Goal: Task Accomplishment & Management: Manage account settings

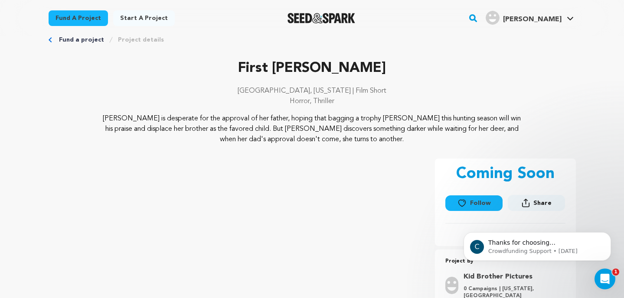
scroll to position [19, 0]
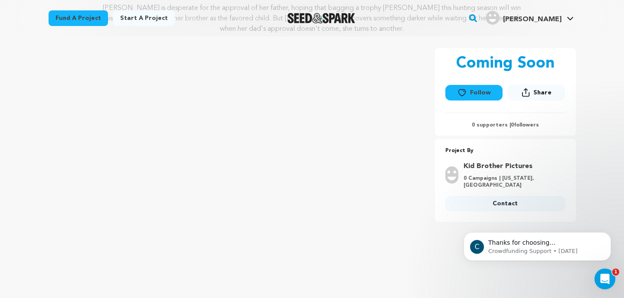
scroll to position [127, 0]
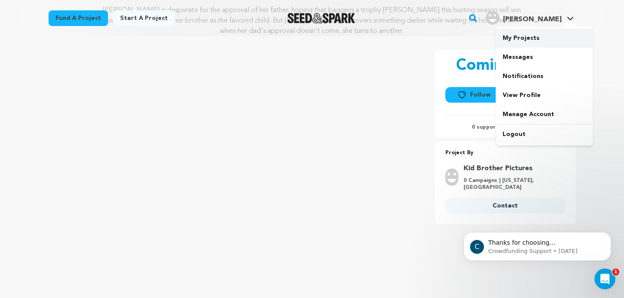
click at [537, 40] on link "My Projects" at bounding box center [544, 38] width 97 height 19
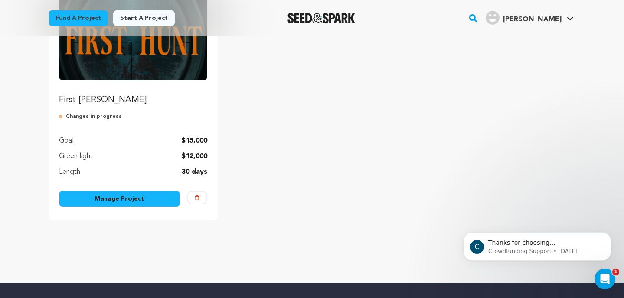
click at [131, 196] on link "Manage Project" at bounding box center [119, 199] width 121 height 16
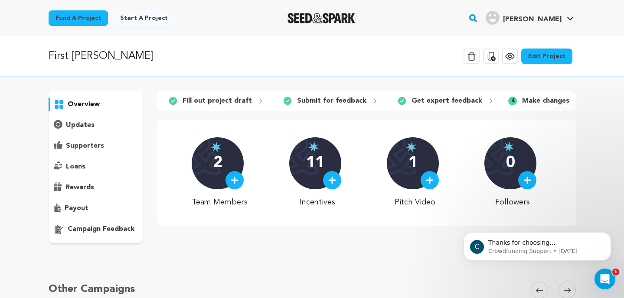
click at [100, 228] on p "campaign feedback" at bounding box center [101, 229] width 67 height 10
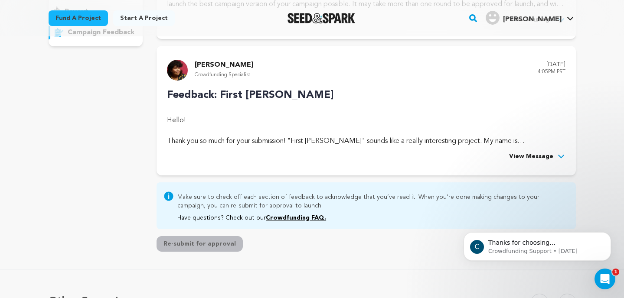
scroll to position [202, 0]
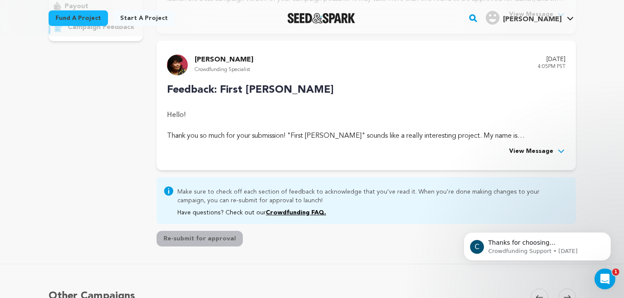
click at [522, 150] on span "View Message" at bounding box center [531, 152] width 44 height 10
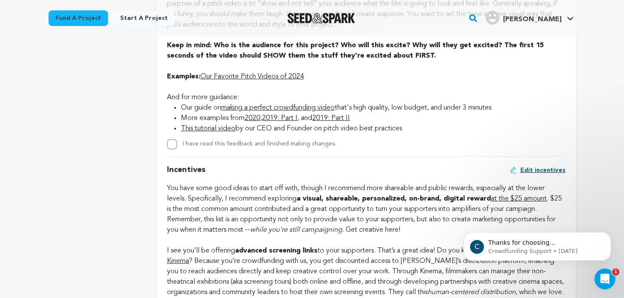
scroll to position [652, 0]
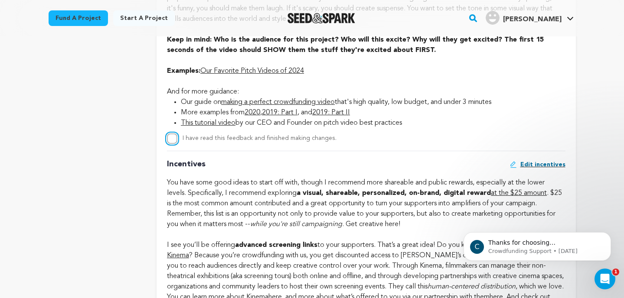
click at [173, 141] on input "I have read this feedback and finished making changes." at bounding box center [172, 139] width 10 height 10
checkbox input "true"
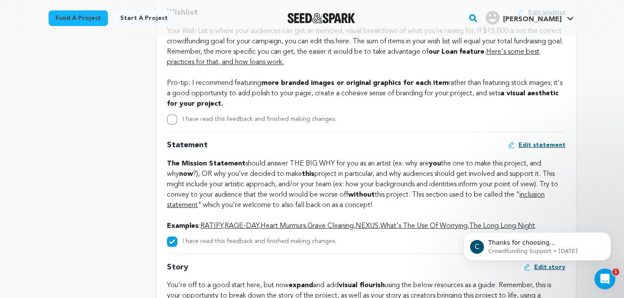
scroll to position [1284, 0]
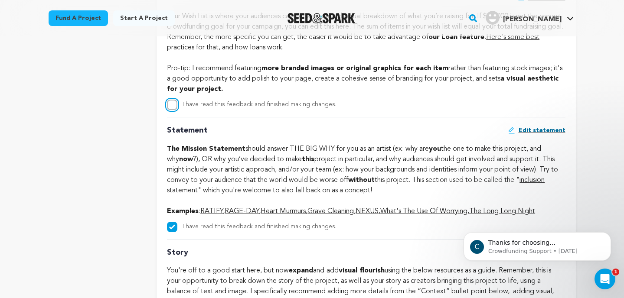
click at [175, 104] on input "I have read this feedback and finished making changes." at bounding box center [172, 105] width 10 height 10
checkbox input "true"
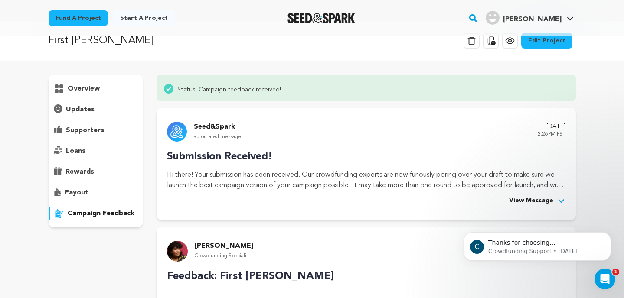
scroll to position [0, 0]
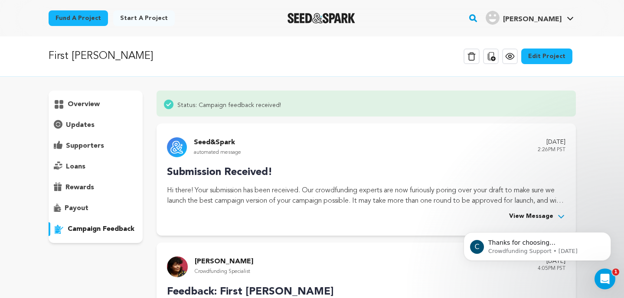
click at [78, 206] on p "payout" at bounding box center [77, 208] width 24 height 10
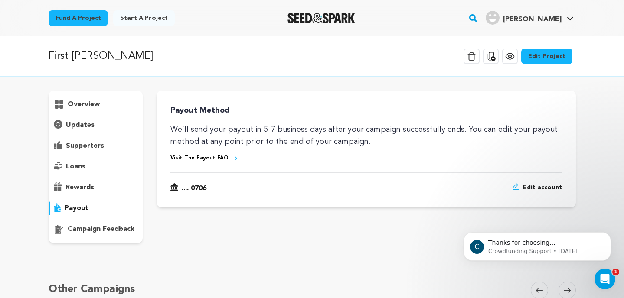
click at [552, 183] on span "Edit account" at bounding box center [542, 188] width 39 height 10
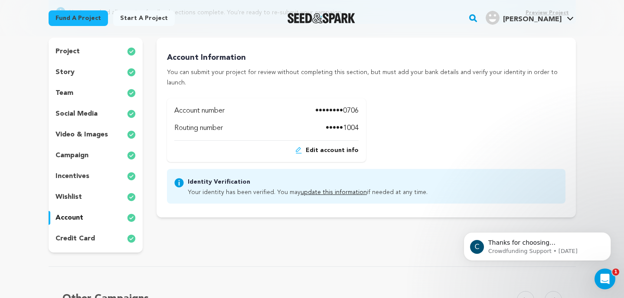
scroll to position [113, 0]
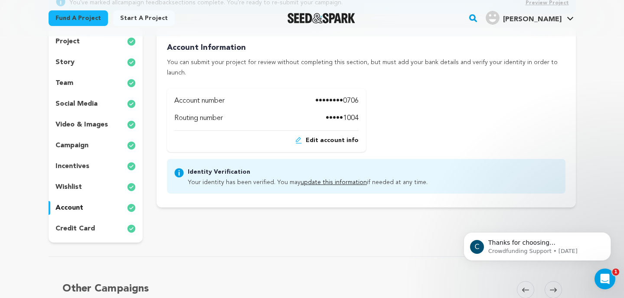
click at [87, 225] on p "credit card" at bounding box center [74, 229] width 39 height 10
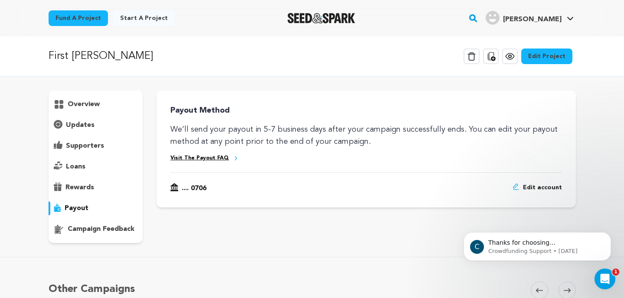
click at [90, 224] on p "campaign feedback" at bounding box center [101, 229] width 67 height 10
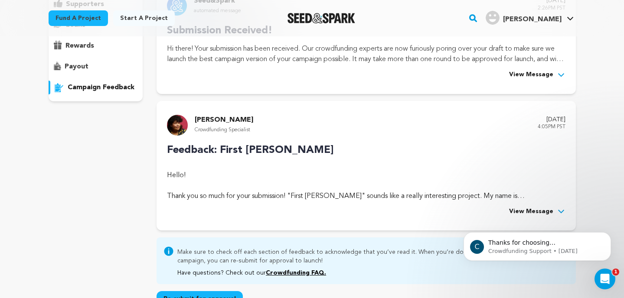
scroll to position [164, 0]
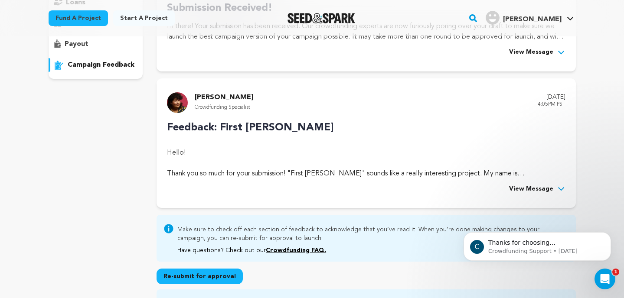
click at [558, 192] on icon at bounding box center [561, 189] width 9 height 9
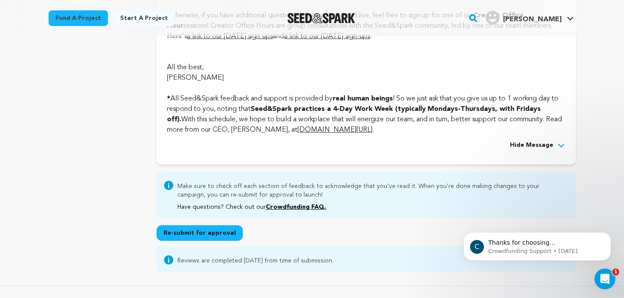
scroll to position [2349, 0]
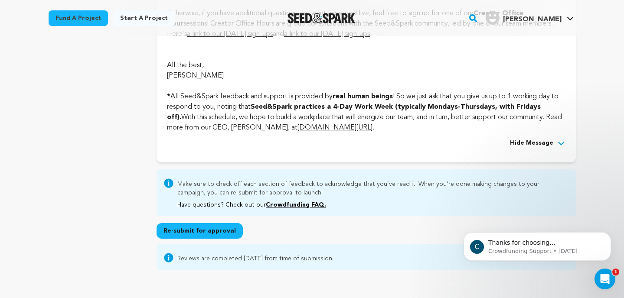
click at [204, 239] on button "Re-submit for approval" at bounding box center [200, 231] width 86 height 16
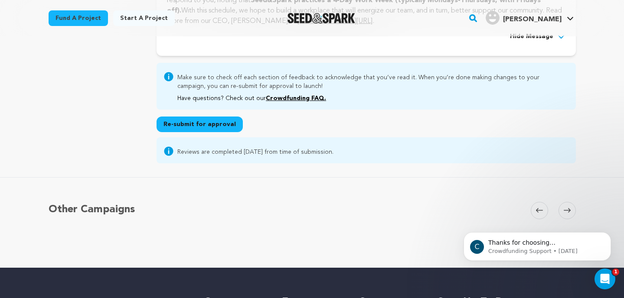
scroll to position [2451, 0]
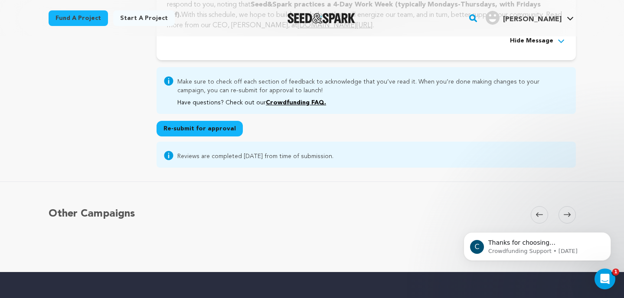
click at [211, 137] on button "Re-submit for approval" at bounding box center [200, 129] width 86 height 16
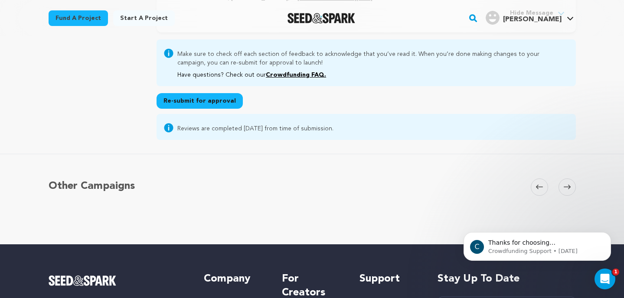
scroll to position [2448, 0]
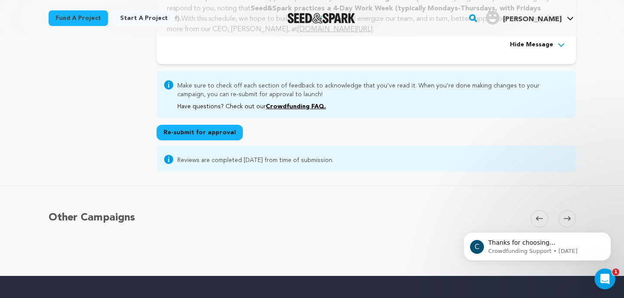
click at [212, 140] on button "Re-submit for approval" at bounding box center [200, 133] width 86 height 16
click at [173, 140] on button "Re-submit for approval" at bounding box center [200, 133] width 86 height 16
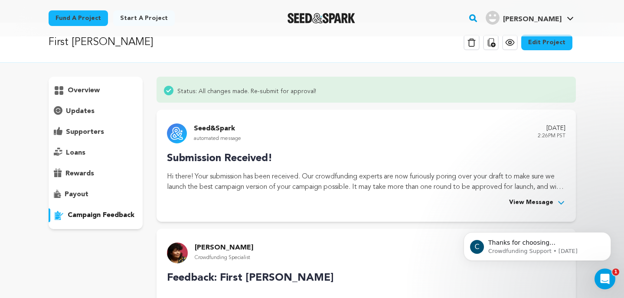
scroll to position [3, 0]
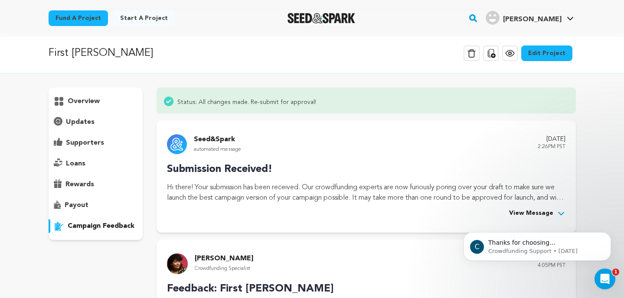
click at [89, 103] on p "overview" at bounding box center [84, 101] width 32 height 10
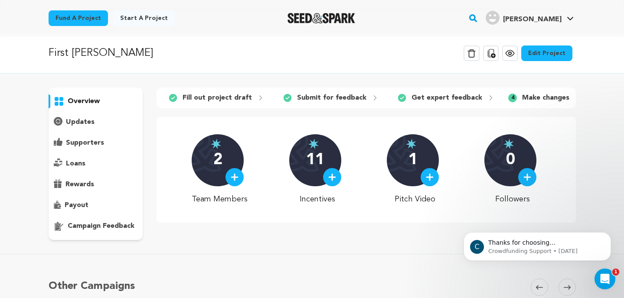
click at [84, 121] on p "updates" at bounding box center [80, 122] width 29 height 10
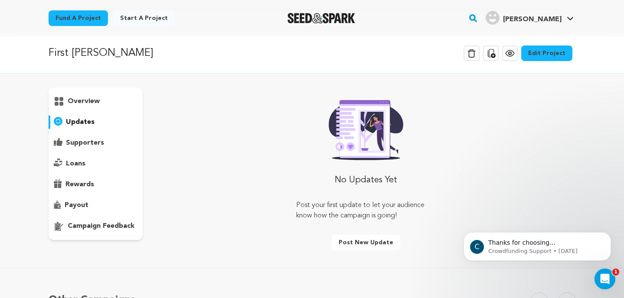
click at [90, 223] on p "campaign feedback" at bounding box center [101, 226] width 67 height 10
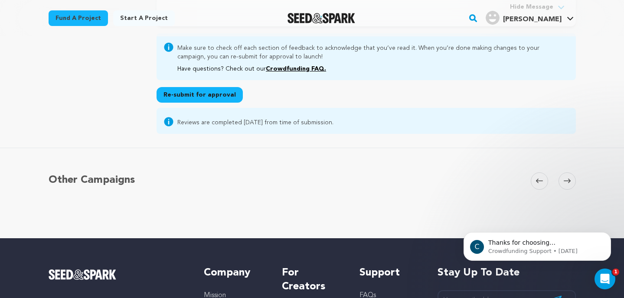
scroll to position [2481, 0]
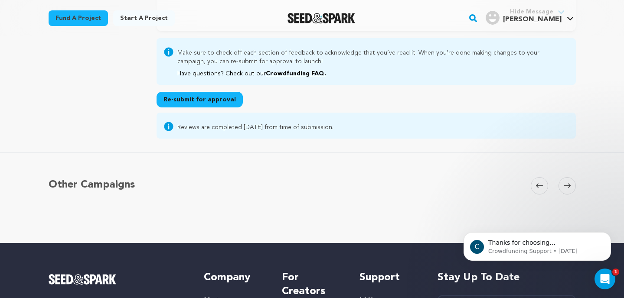
click at [191, 108] on button "Re-submit for approval" at bounding box center [200, 100] width 86 height 16
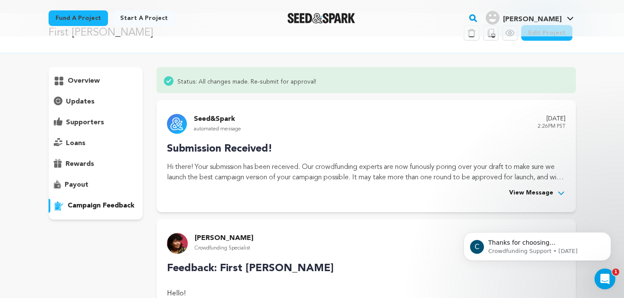
scroll to position [0, 0]
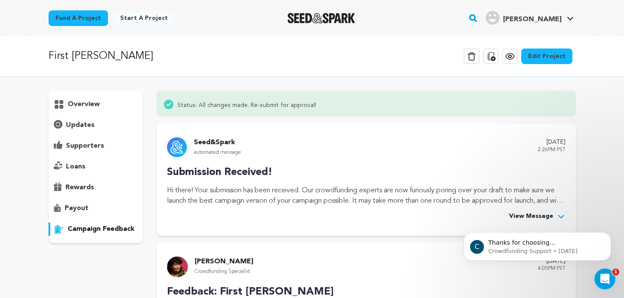
click at [339, 134] on div "Seed&Spark automated message August 19, 2025 2:26PM PST Submission Received! In…" at bounding box center [366, 180] width 419 height 112
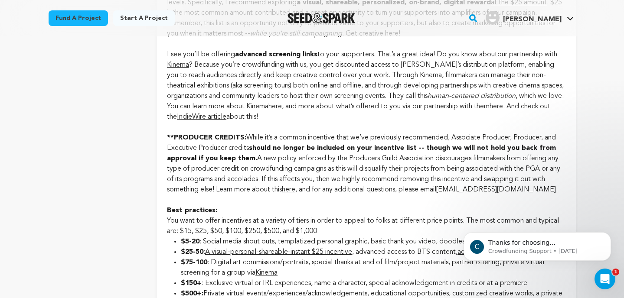
scroll to position [855, 0]
